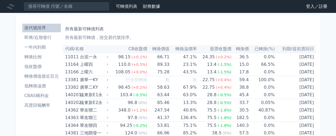
click at [313, 9] on link "登入／註冊" at bounding box center [317, 6] width 30 height 9
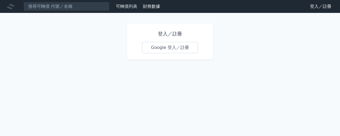
click at [169, 45] on link "Google 登入／註冊" at bounding box center [170, 47] width 56 height 11
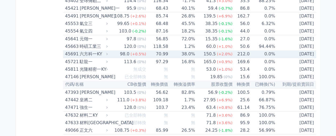
scroll to position [1652, 0]
